Goal: Navigation & Orientation: Find specific page/section

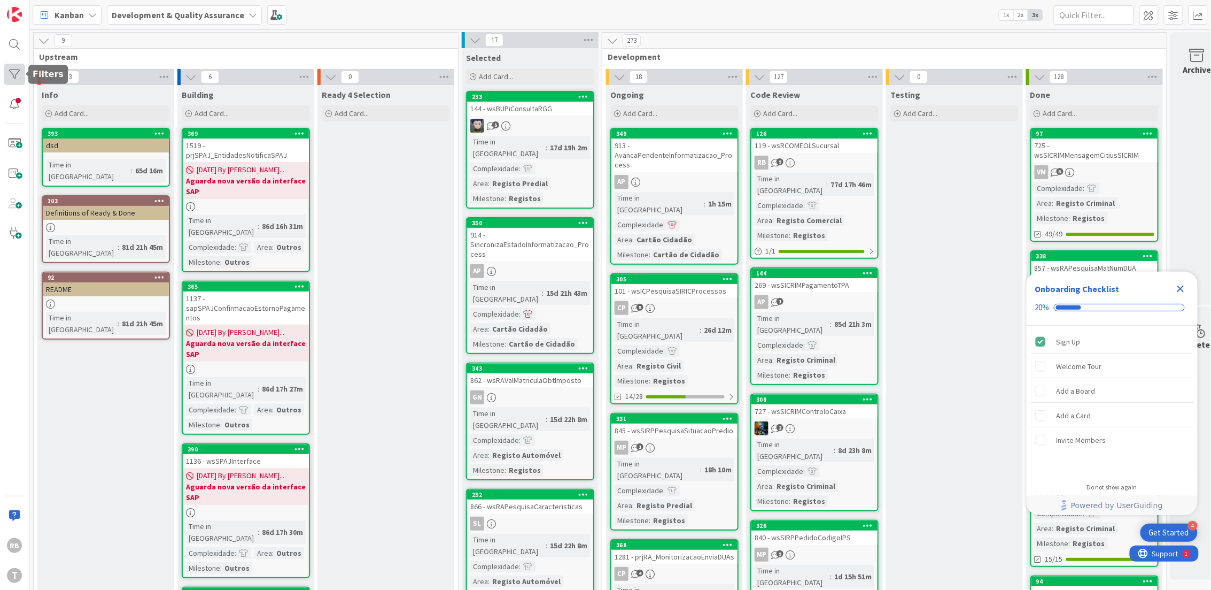
click at [16, 72] on div at bounding box center [14, 74] width 21 height 21
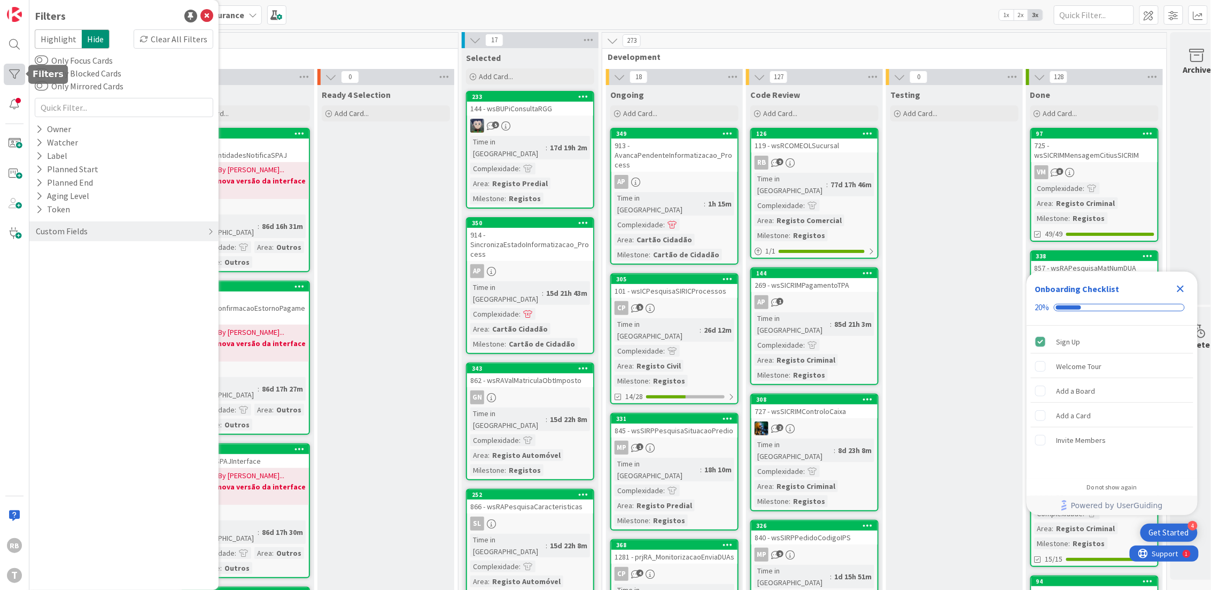
click at [11, 73] on div at bounding box center [14, 74] width 21 height 21
click at [41, 129] on icon at bounding box center [39, 129] width 7 height 9
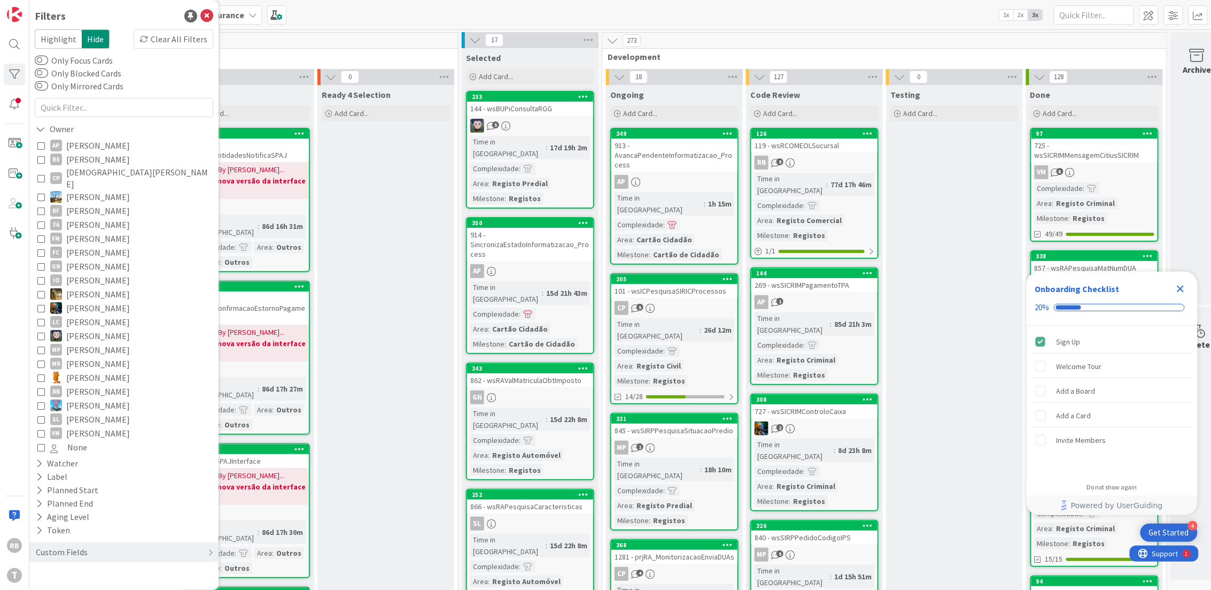
click at [42, 388] on icon at bounding box center [40, 391] width 7 height 7
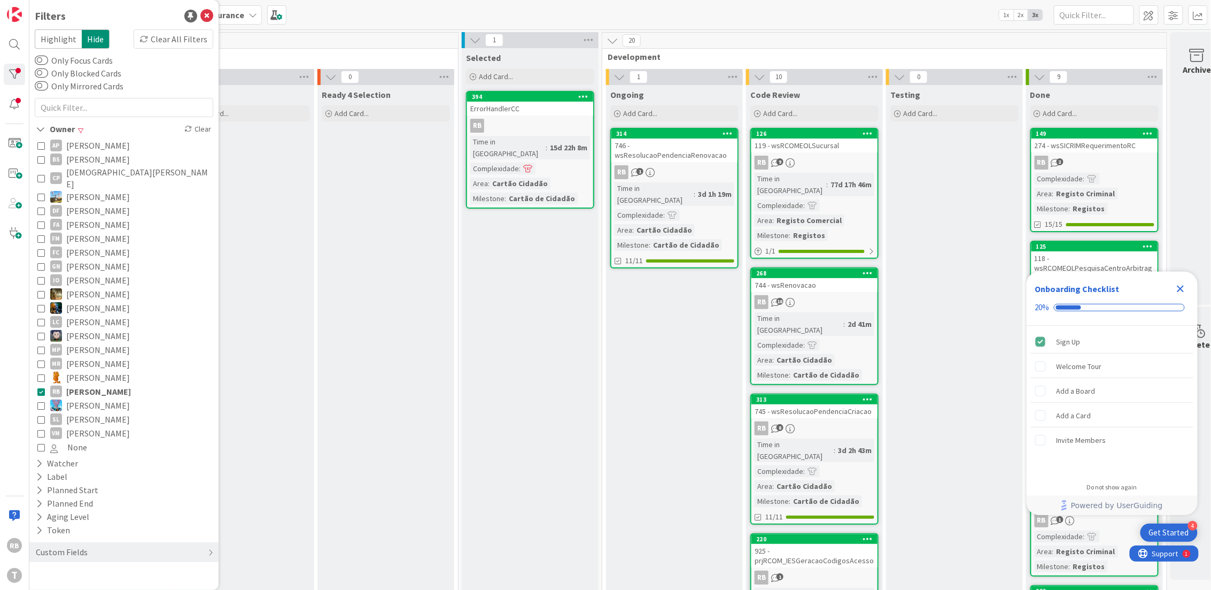
click at [1180, 290] on icon "Close Checklist" at bounding box center [1181, 288] width 7 height 7
